Goal: Task Accomplishment & Management: Complete application form

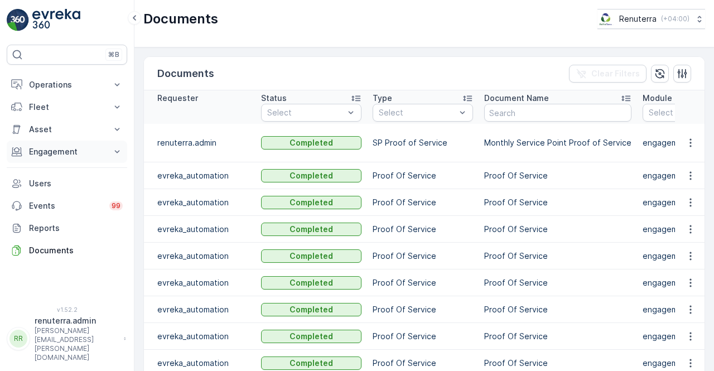
click at [65, 144] on button "Engagement" at bounding box center [67, 152] width 120 height 22
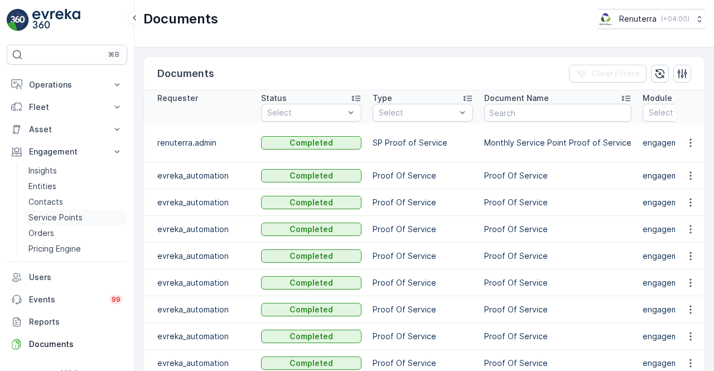
click at [75, 214] on p "Service Points" at bounding box center [55, 217] width 54 height 11
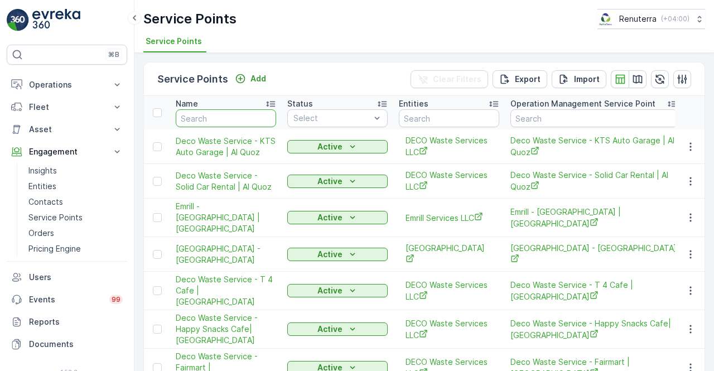
click at [220, 122] on input "text" at bounding box center [226, 118] width 100 height 18
type input "tulipa"
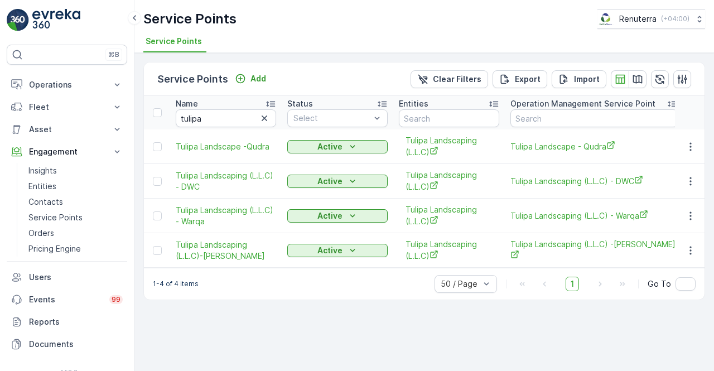
click at [688, 188] on td at bounding box center [690, 181] width 30 height 35
click at [689, 186] on icon "button" at bounding box center [690, 181] width 11 height 11
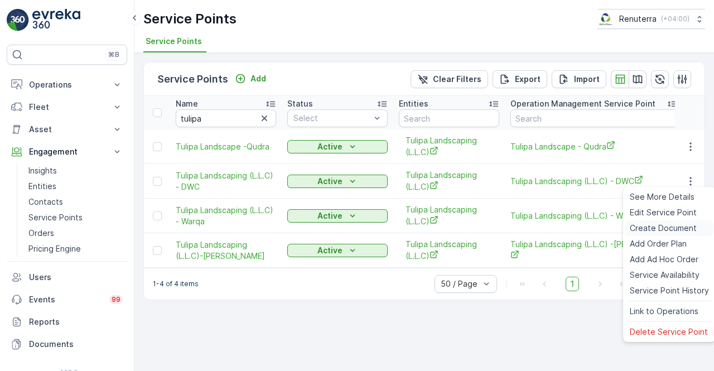
click at [663, 227] on span "Create Document" at bounding box center [663, 228] width 67 height 11
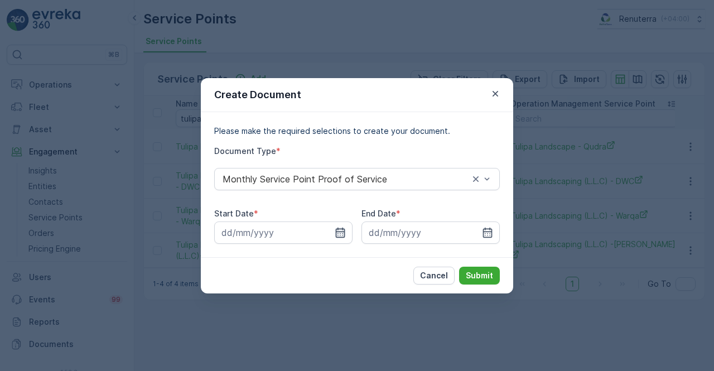
click at [341, 234] on icon "button" at bounding box center [340, 232] width 11 height 11
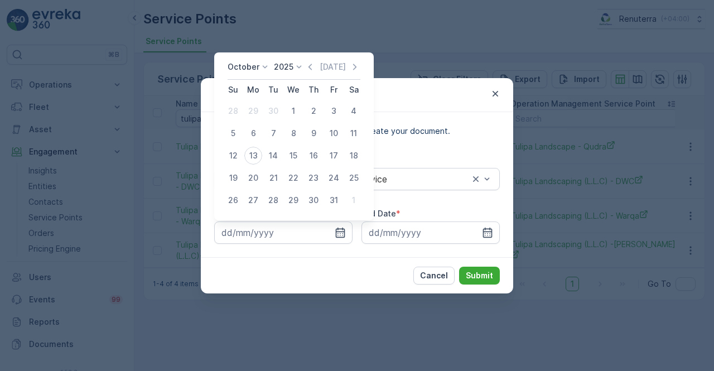
click at [313, 67] on icon "button" at bounding box center [310, 66] width 11 height 11
click at [316, 65] on icon "button" at bounding box center [321, 66] width 11 height 11
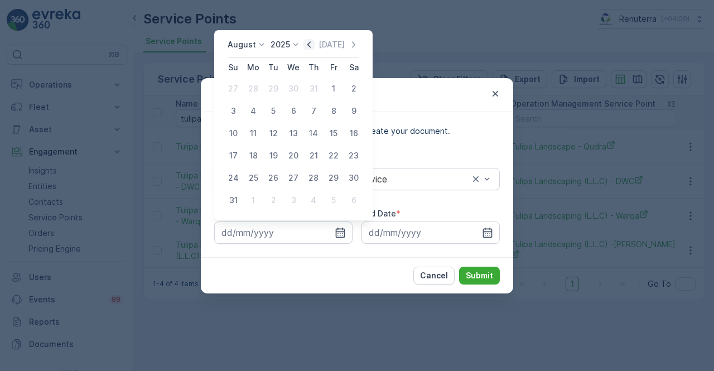
click at [307, 43] on icon "button" at bounding box center [308, 44] width 11 height 11
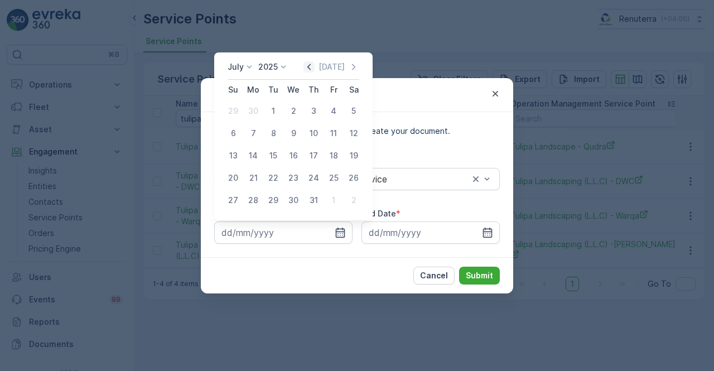
click at [311, 66] on icon "button" at bounding box center [308, 67] width 3 height 6
click at [313, 67] on icon "button" at bounding box center [308, 66] width 11 height 11
click at [347, 70] on div "Today" at bounding box center [331, 66] width 56 height 11
click at [348, 72] on icon "button" at bounding box center [353, 66] width 11 height 11
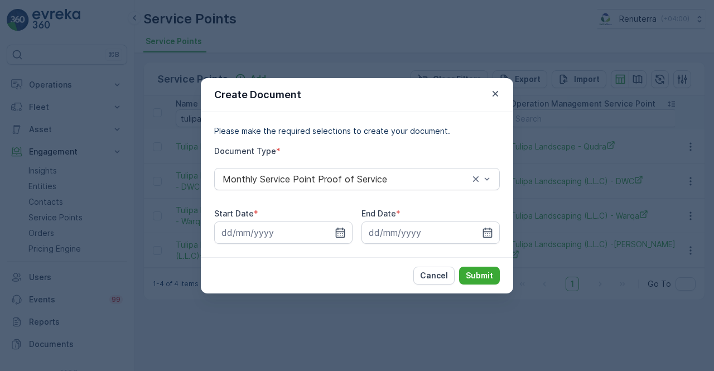
click at [498, 85] on div "Create Document" at bounding box center [357, 95] width 312 height 34
click at [496, 90] on icon "button" at bounding box center [495, 93] width 11 height 11
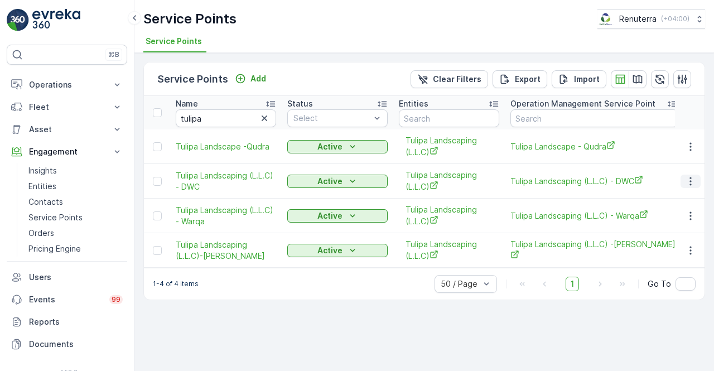
click at [692, 179] on icon "button" at bounding box center [690, 181] width 11 height 11
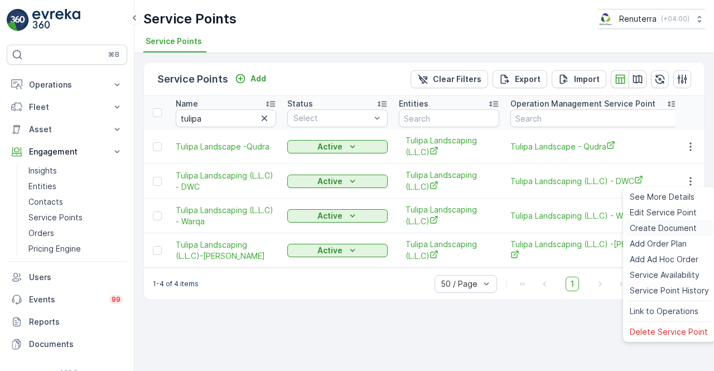
click at [650, 224] on span "Create Document" at bounding box center [663, 228] width 67 height 11
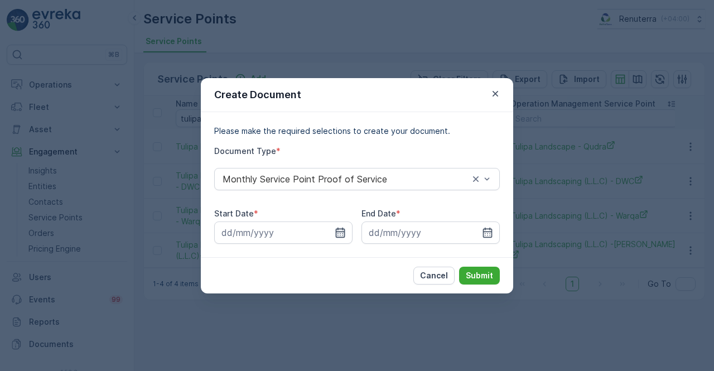
click at [339, 232] on icon "button" at bounding box center [340, 232] width 11 height 11
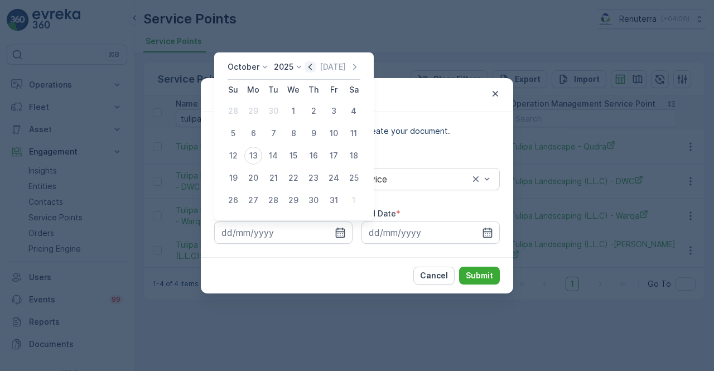
click at [309, 69] on icon "button" at bounding box center [310, 66] width 11 height 11
click at [311, 67] on icon at bounding box center [310, 66] width 11 height 11
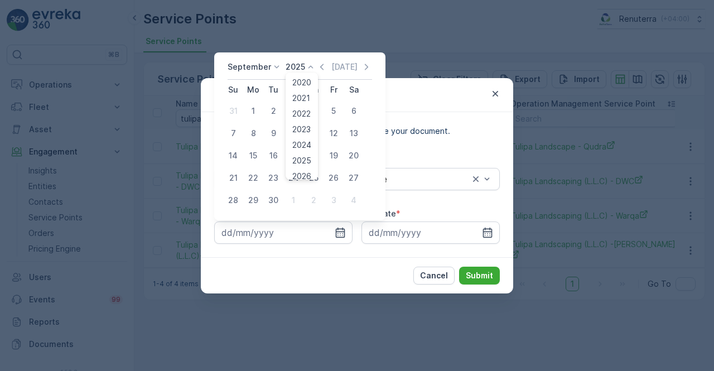
click at [316, 66] on icon "button" at bounding box center [321, 66] width 11 height 11
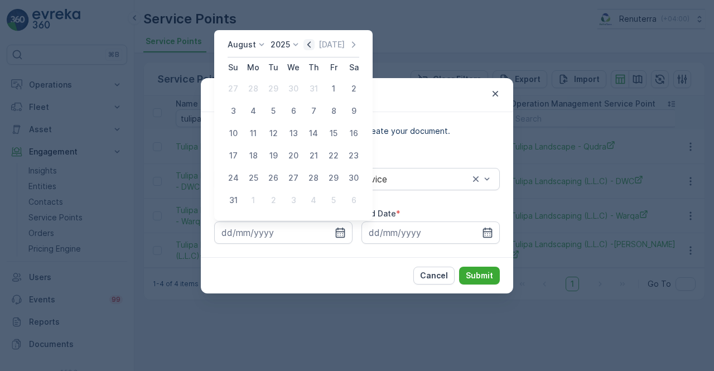
click at [315, 47] on icon "button" at bounding box center [308, 44] width 11 height 11
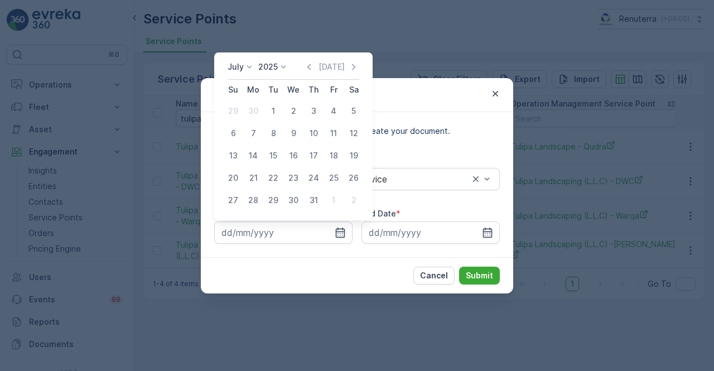
drag, startPoint x: 311, startPoint y: 69, endPoint x: 299, endPoint y: 76, distance: 14.3
click at [309, 69] on icon "button" at bounding box center [308, 66] width 11 height 11
click at [311, 66] on icon "button" at bounding box center [308, 67] width 3 height 6
click at [315, 113] on div "1" at bounding box center [314, 111] width 18 height 18
type input "01.05.2025"
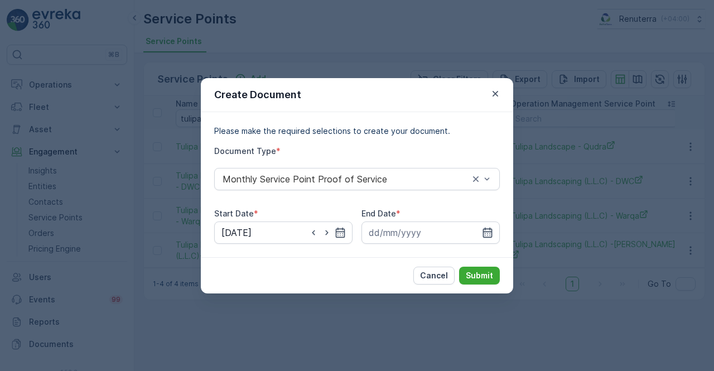
click at [490, 233] on icon "button" at bounding box center [487, 232] width 11 height 11
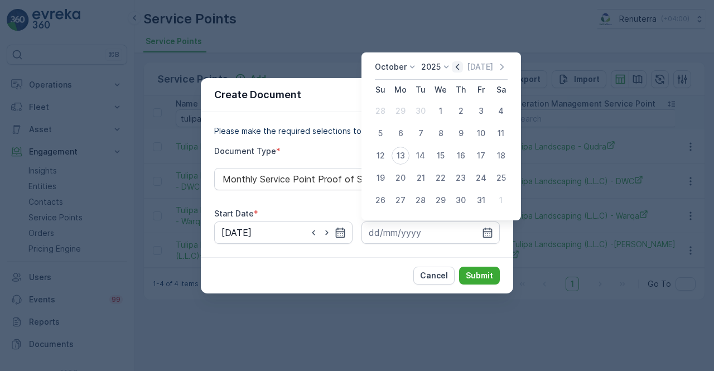
click at [461, 65] on icon "button" at bounding box center [457, 66] width 11 height 11
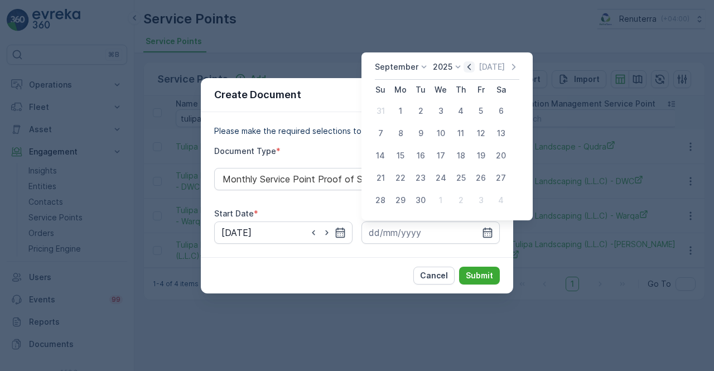
drag, startPoint x: 467, startPoint y: 65, endPoint x: 458, endPoint y: 76, distance: 13.9
click at [467, 65] on icon "button" at bounding box center [468, 67] width 3 height 6
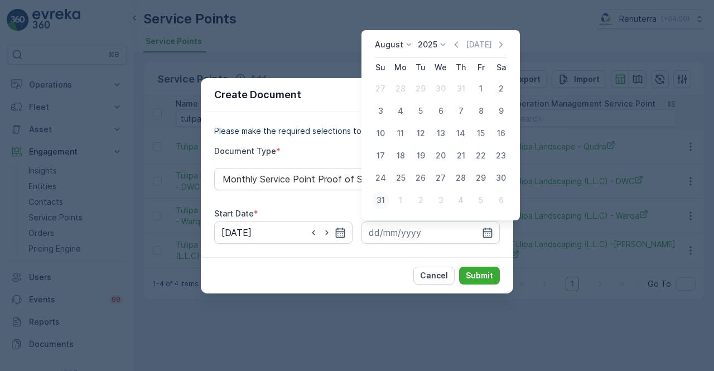
click at [386, 201] on div "31" at bounding box center [380, 200] width 18 height 18
type input "31.08.2025"
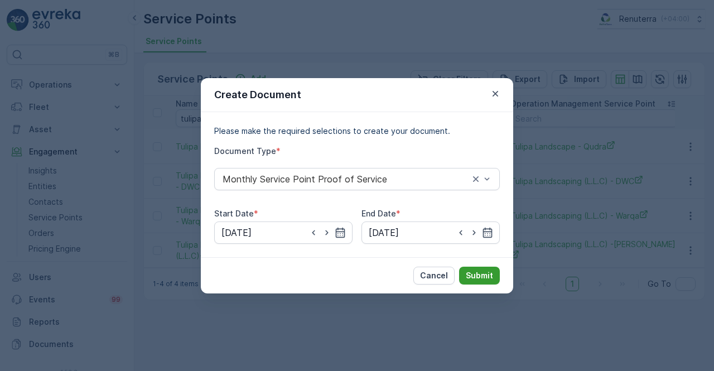
click at [474, 275] on p "Submit" at bounding box center [479, 275] width 27 height 11
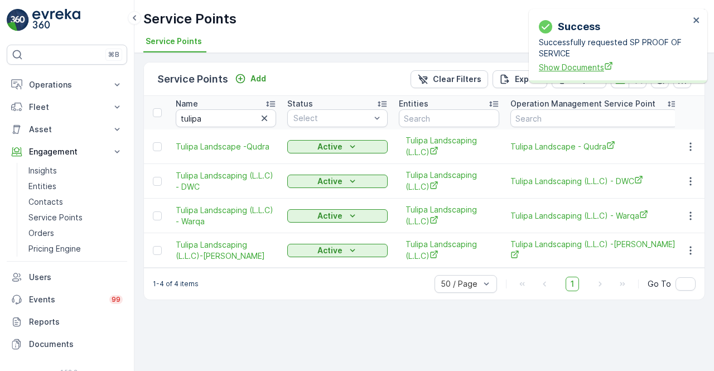
click at [577, 63] on span "Show Documents" at bounding box center [614, 67] width 151 height 12
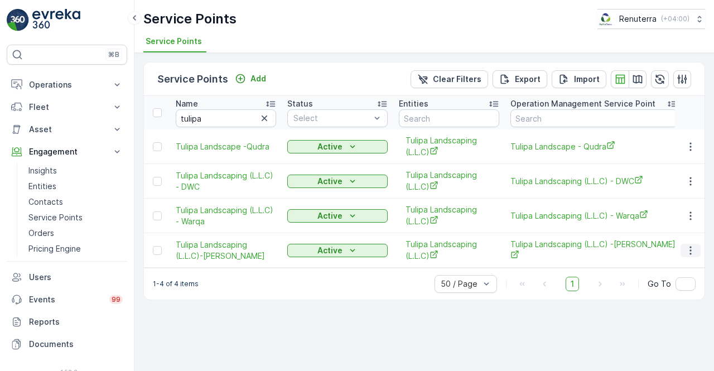
click at [693, 252] on icon "button" at bounding box center [690, 250] width 11 height 11
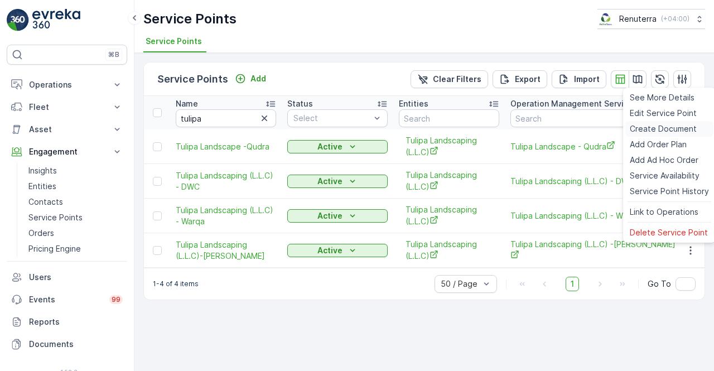
click at [642, 131] on span "Create Document" at bounding box center [663, 128] width 67 height 11
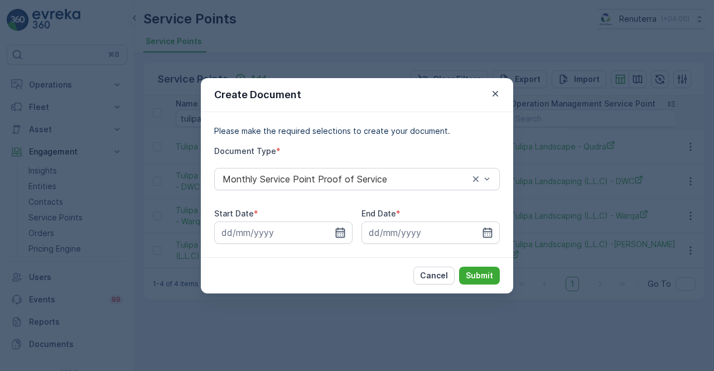
click at [340, 234] on icon "button" at bounding box center [340, 232] width 11 height 11
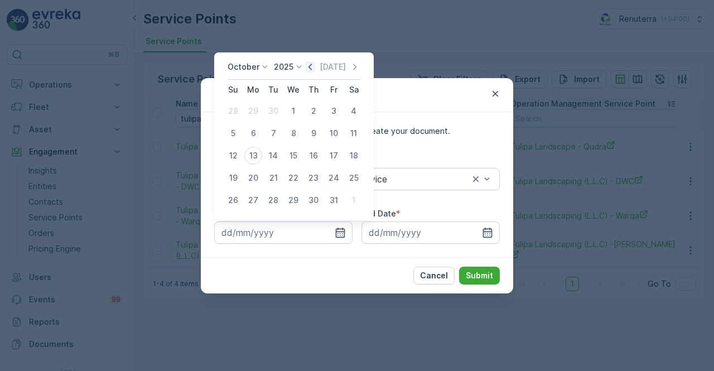
click at [316, 70] on icon "button" at bounding box center [310, 66] width 11 height 11
click at [316, 70] on icon "button" at bounding box center [321, 66] width 11 height 11
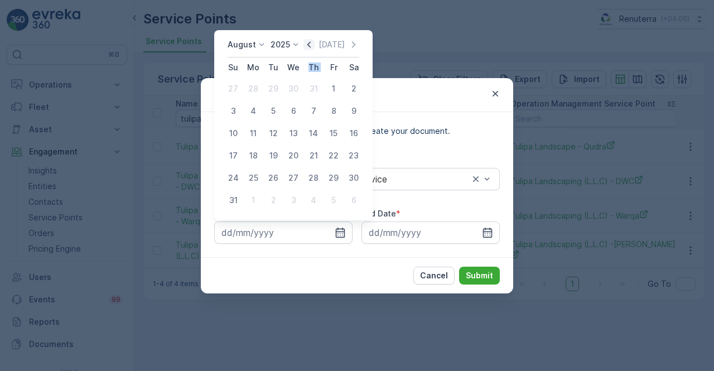
click at [315, 70] on th "Th" at bounding box center [313, 67] width 20 height 20
click at [312, 50] on icon "button" at bounding box center [308, 44] width 11 height 11
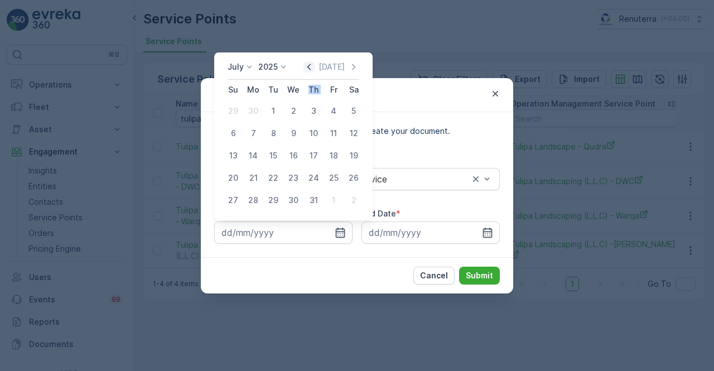
click at [311, 64] on icon "button" at bounding box center [308, 66] width 11 height 11
click at [313, 66] on icon "button" at bounding box center [308, 66] width 11 height 11
click at [309, 110] on div "1" at bounding box center [314, 111] width 18 height 18
type input "01.05.2025"
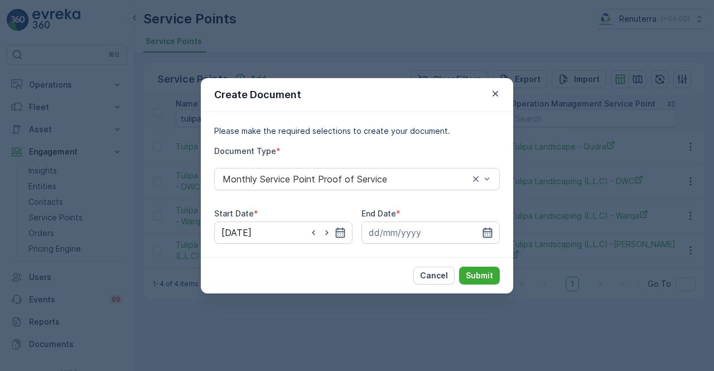
click at [489, 234] on icon "button" at bounding box center [487, 232] width 11 height 11
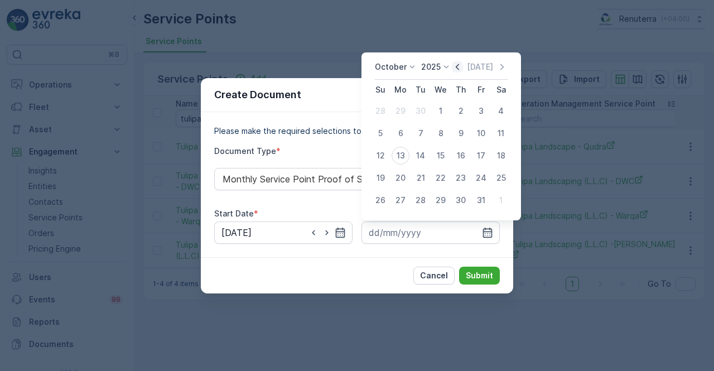
click at [460, 67] on icon "button" at bounding box center [457, 66] width 11 height 11
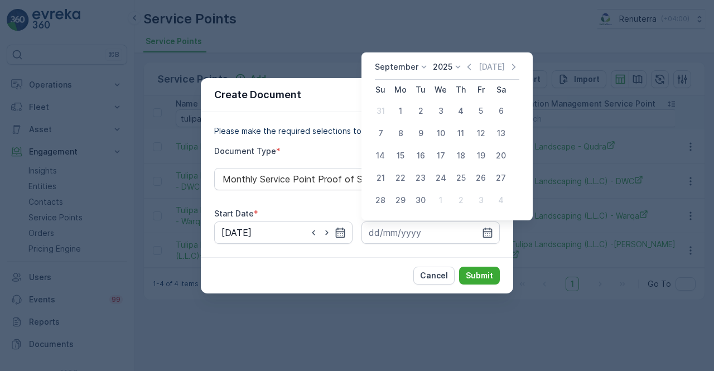
click at [460, 67] on icon at bounding box center [457, 66] width 11 height 11
click at [465, 66] on icon "button" at bounding box center [468, 66] width 11 height 11
click at [465, 80] on th "Th" at bounding box center [461, 90] width 20 height 20
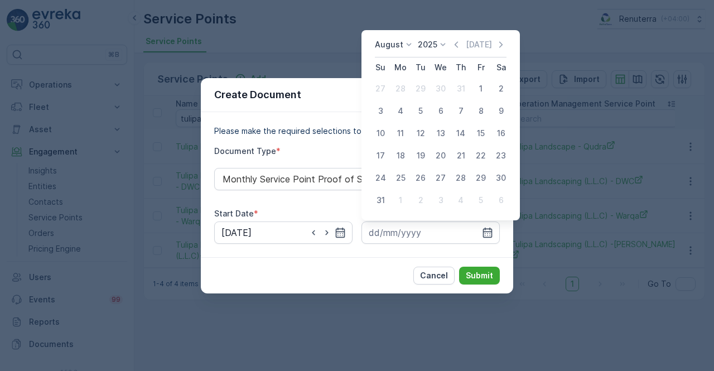
click at [455, 51] on div "August 2025 Today" at bounding box center [441, 48] width 132 height 18
click at [462, 44] on icon "button" at bounding box center [456, 44] width 11 height 11
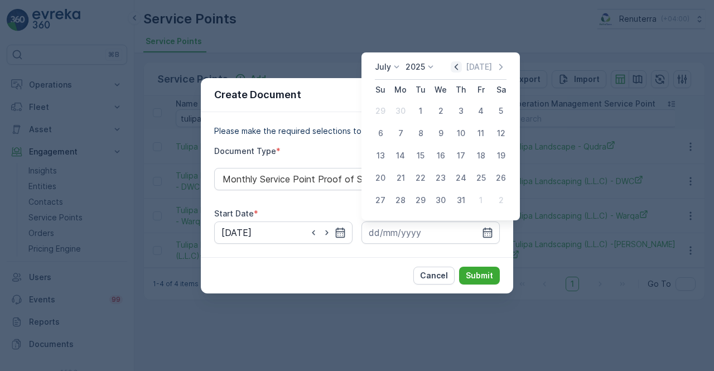
click at [458, 61] on div "July 2025 Today Su Mo Tu We Th Fr Sa 29 30 1 2 3 4 5 6 7 8 9 10 11 12 13 14 15 …" at bounding box center [440, 136] width 158 height 168
click at [458, 69] on icon "button" at bounding box center [456, 67] width 3 height 6
click at [458, 69] on icon "button" at bounding box center [456, 66] width 11 height 11
drag, startPoint x: 499, startPoint y: 199, endPoint x: 501, endPoint y: 205, distance: 6.4
click at [499, 200] on div "31" at bounding box center [501, 200] width 18 height 18
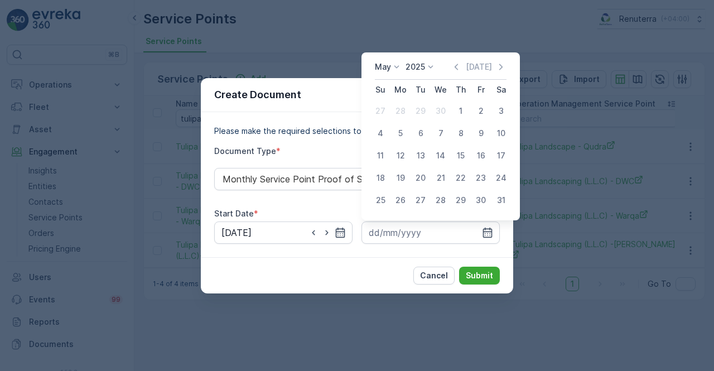
type input "31.05.2025"
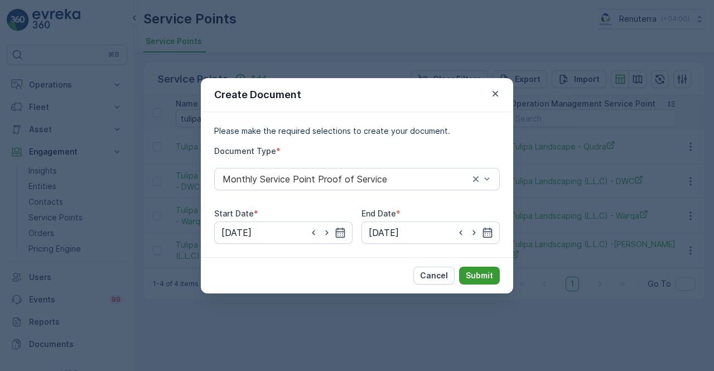
click at [486, 272] on p "Submit" at bounding box center [479, 275] width 27 height 11
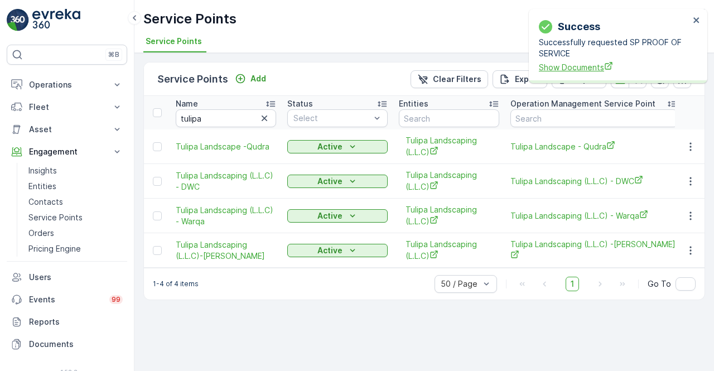
click at [574, 70] on span "Show Documents" at bounding box center [614, 67] width 151 height 12
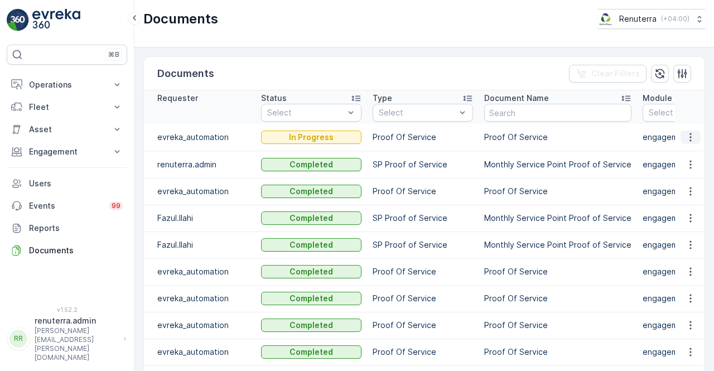
click at [689, 137] on icon "button" at bounding box center [690, 137] width 11 height 11
click at [511, 147] on td "Proof Of Service" at bounding box center [558, 137] width 158 height 27
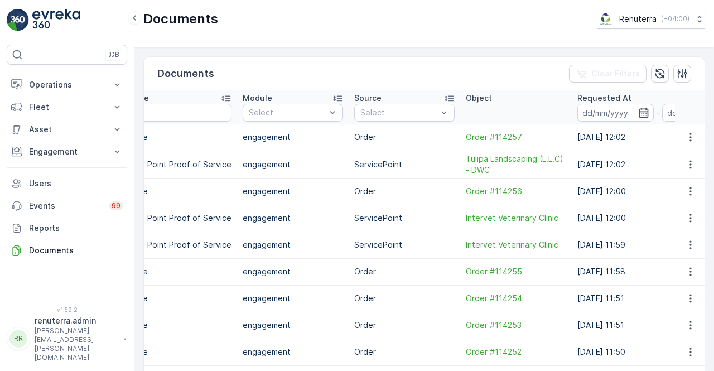
scroll to position [0, 402]
click at [693, 163] on icon "button" at bounding box center [690, 164] width 11 height 11
click at [681, 173] on div "See Details" at bounding box center [687, 180] width 52 height 16
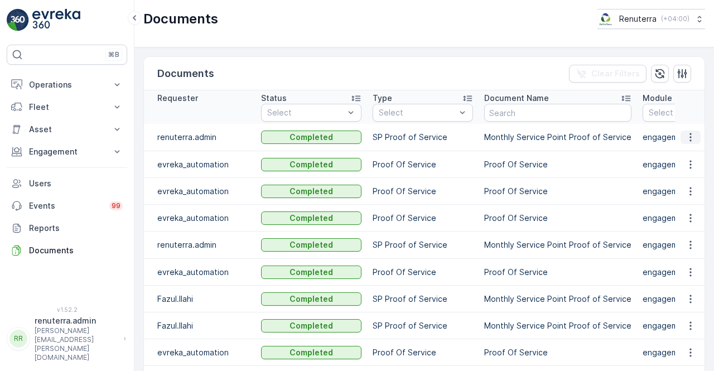
drag, startPoint x: 684, startPoint y: 133, endPoint x: 688, endPoint y: 139, distance: 7.1
click at [687, 136] on icon "button" at bounding box center [690, 137] width 11 height 11
click at [685, 152] on span "See Details" at bounding box center [687, 152] width 43 height 11
